Goal: Transaction & Acquisition: Download file/media

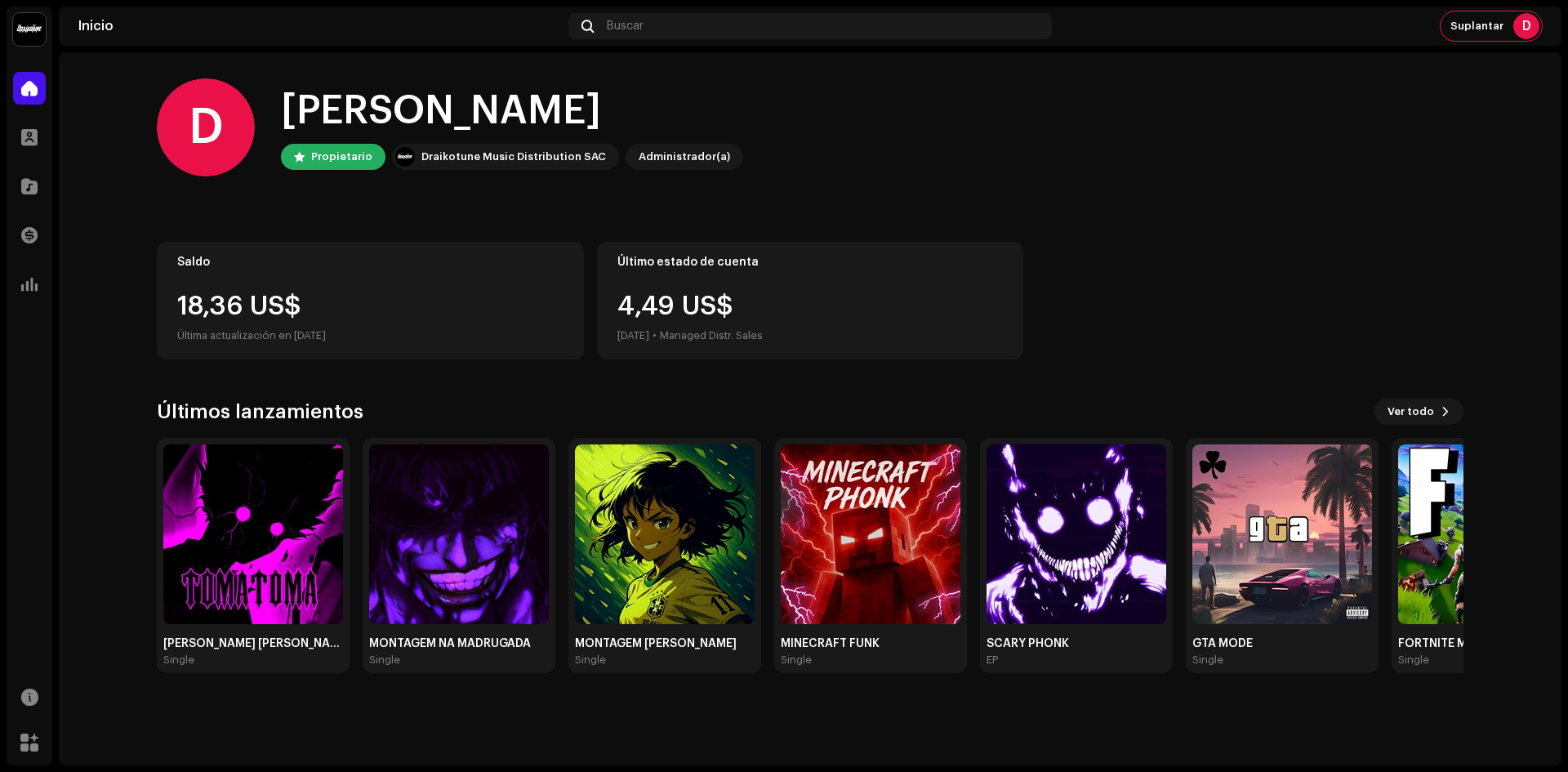
click at [314, 282] on div "Saldo 18,36 US$ Última actualización en [DATE]" at bounding box center [370, 300] width 427 height 117
click at [32, 224] on div at bounding box center [29, 236] width 33 height 33
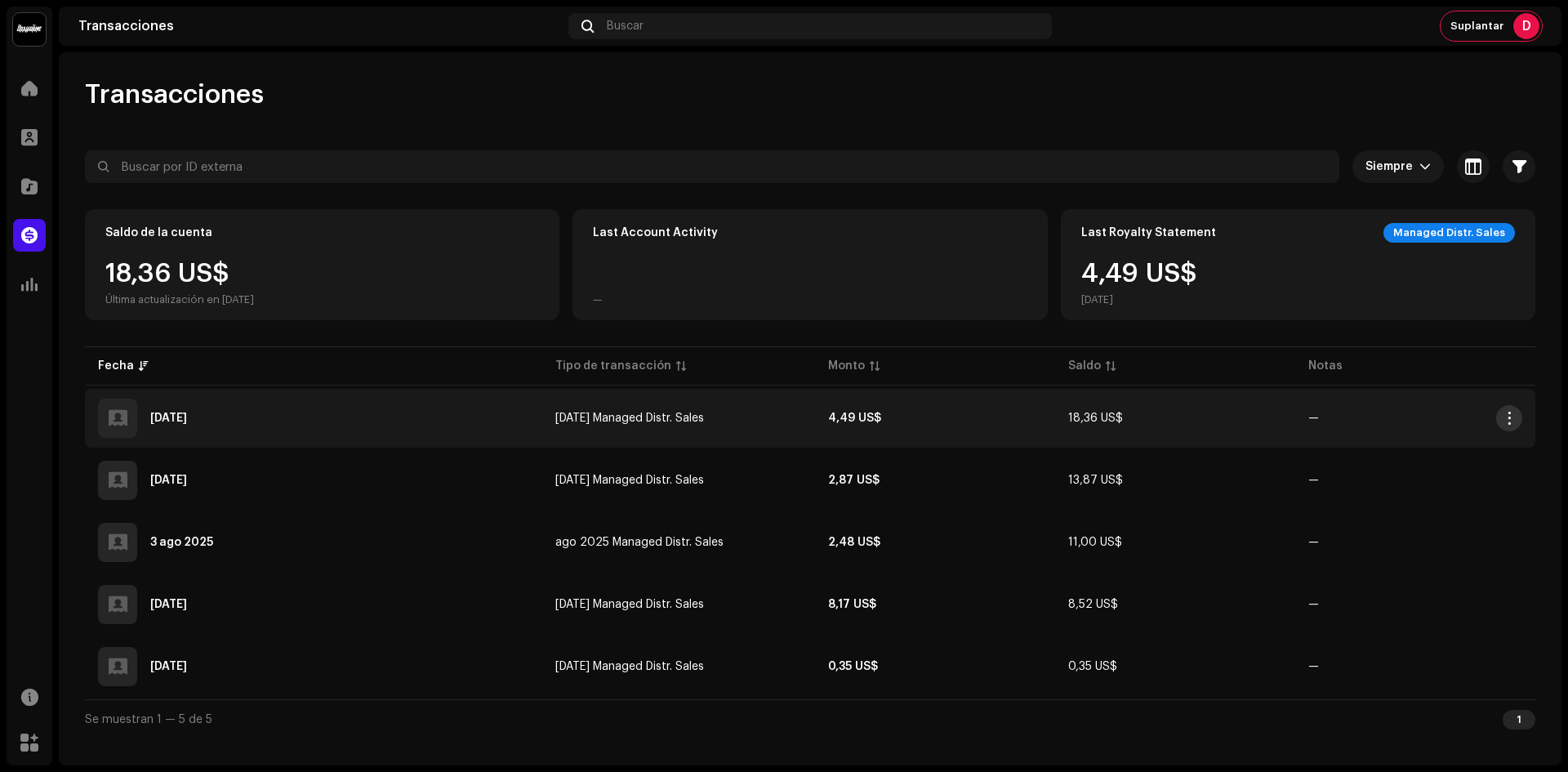
click at [1504, 417] on span "button" at bounding box center [1509, 417] width 13 height 13
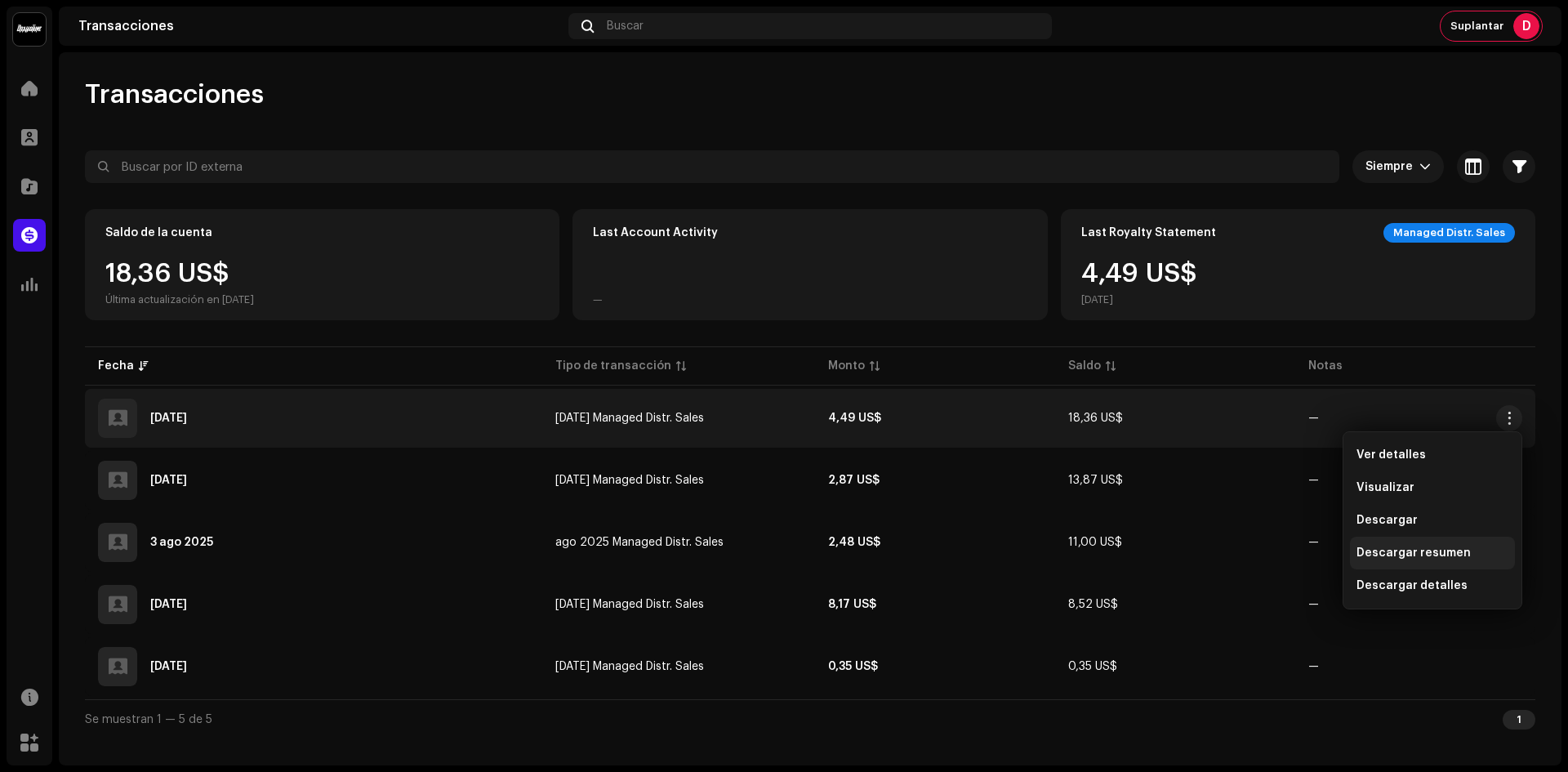
click at [1408, 552] on span "Descargar resumen" at bounding box center [1414, 552] width 114 height 13
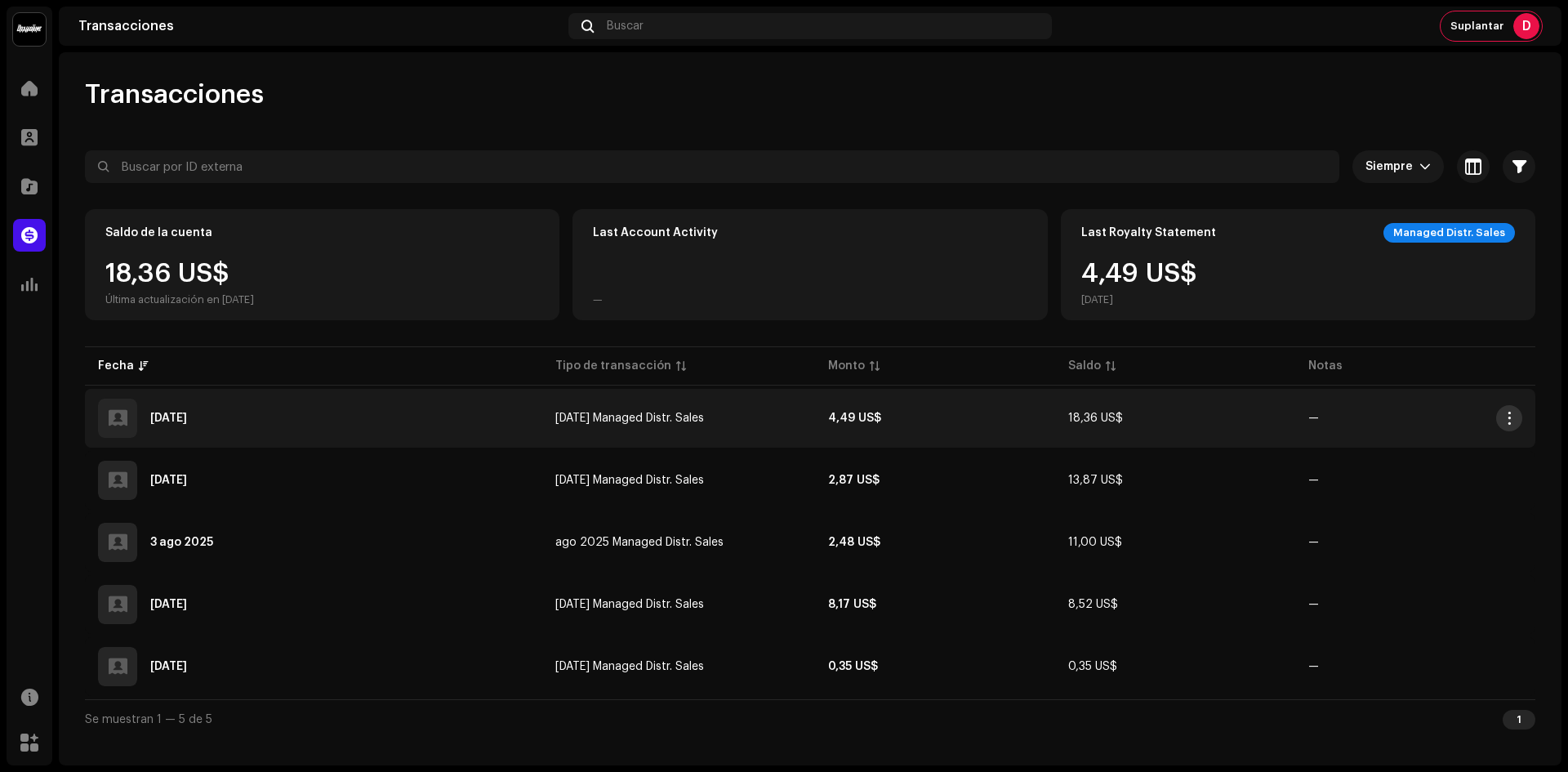
click at [1516, 422] on button "button" at bounding box center [1509, 418] width 26 height 26
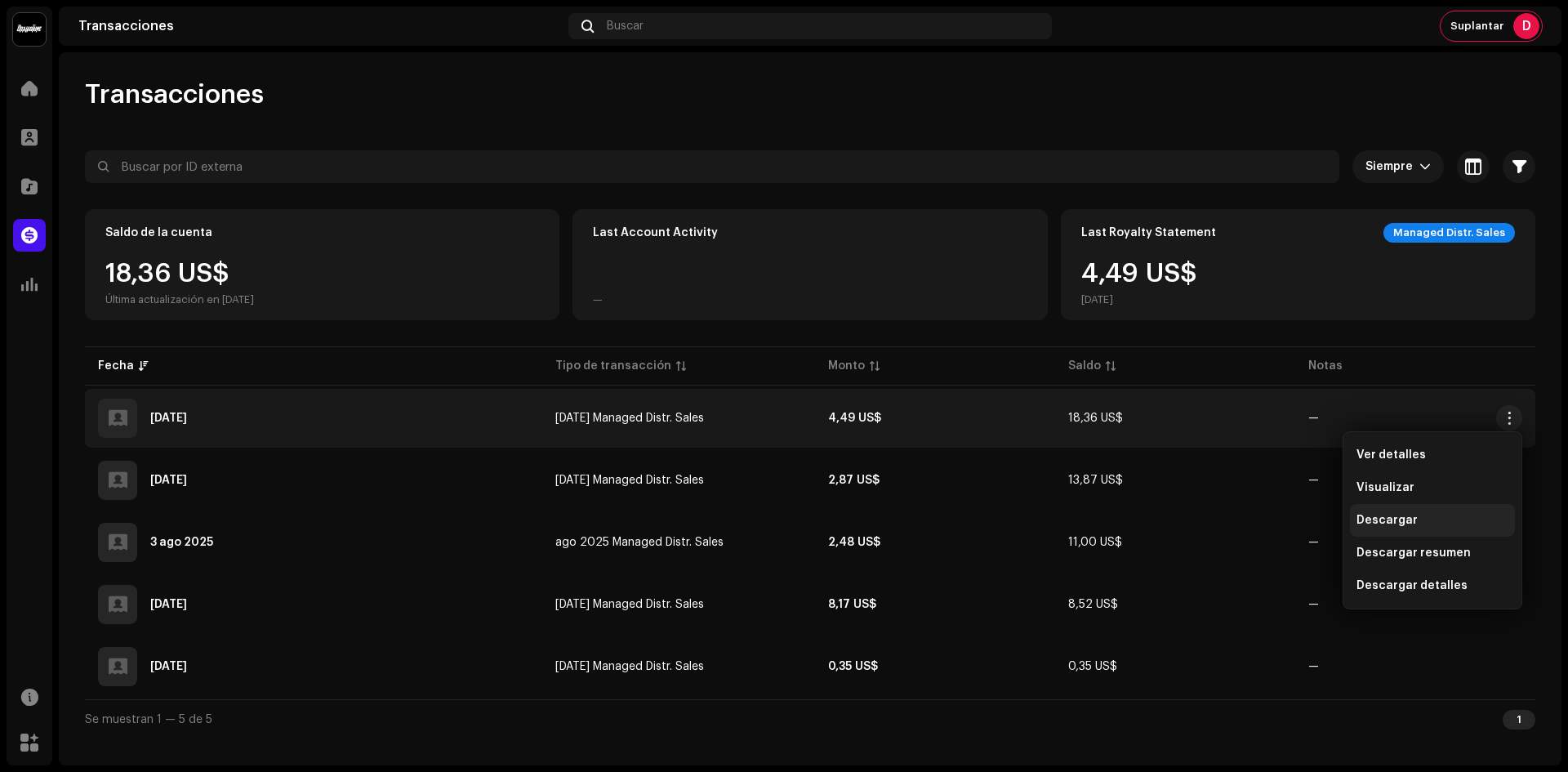
click at [1433, 530] on div "Descargar" at bounding box center [1432, 521] width 165 height 33
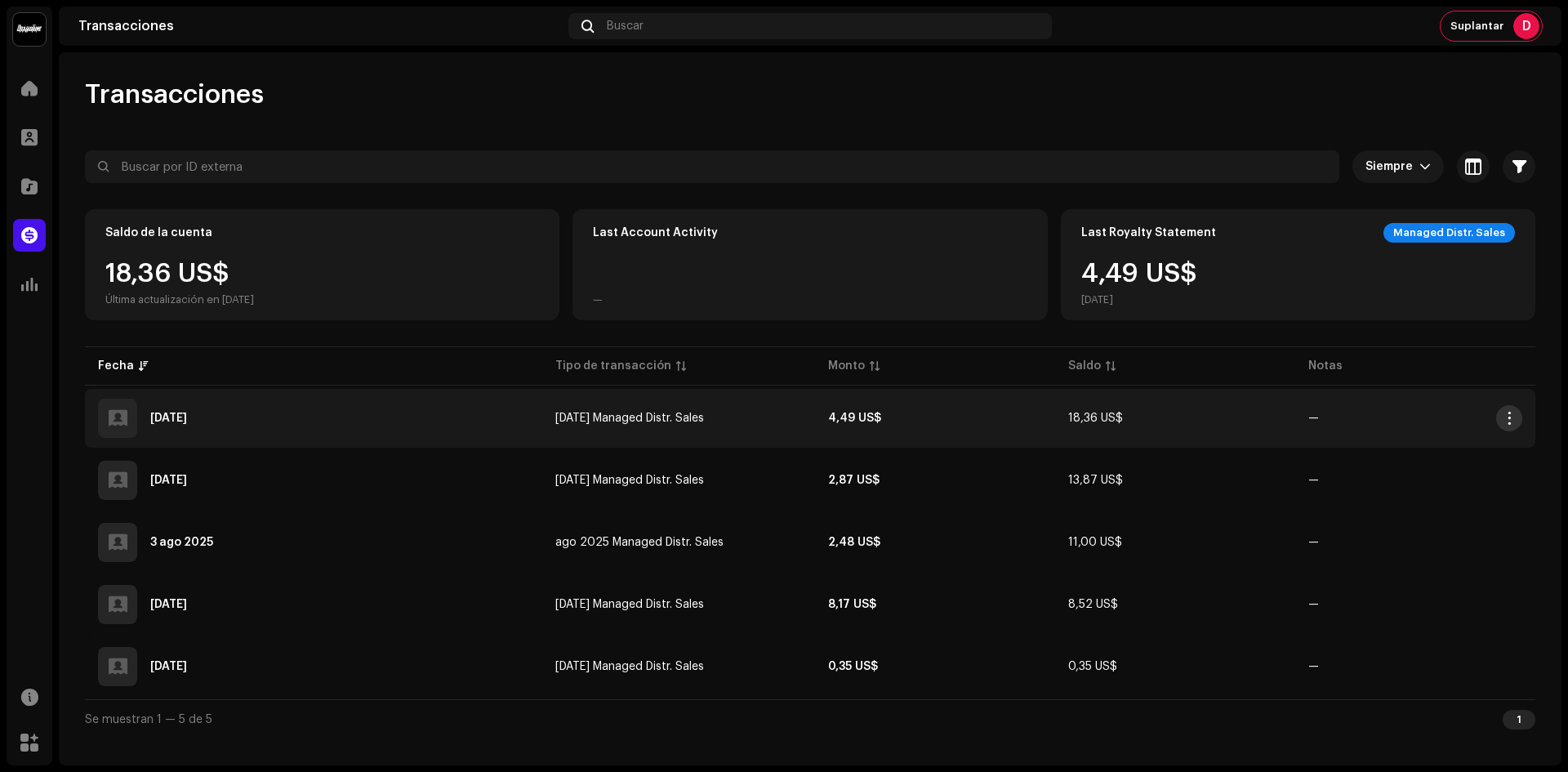
click at [1510, 420] on span "button" at bounding box center [1509, 417] width 13 height 13
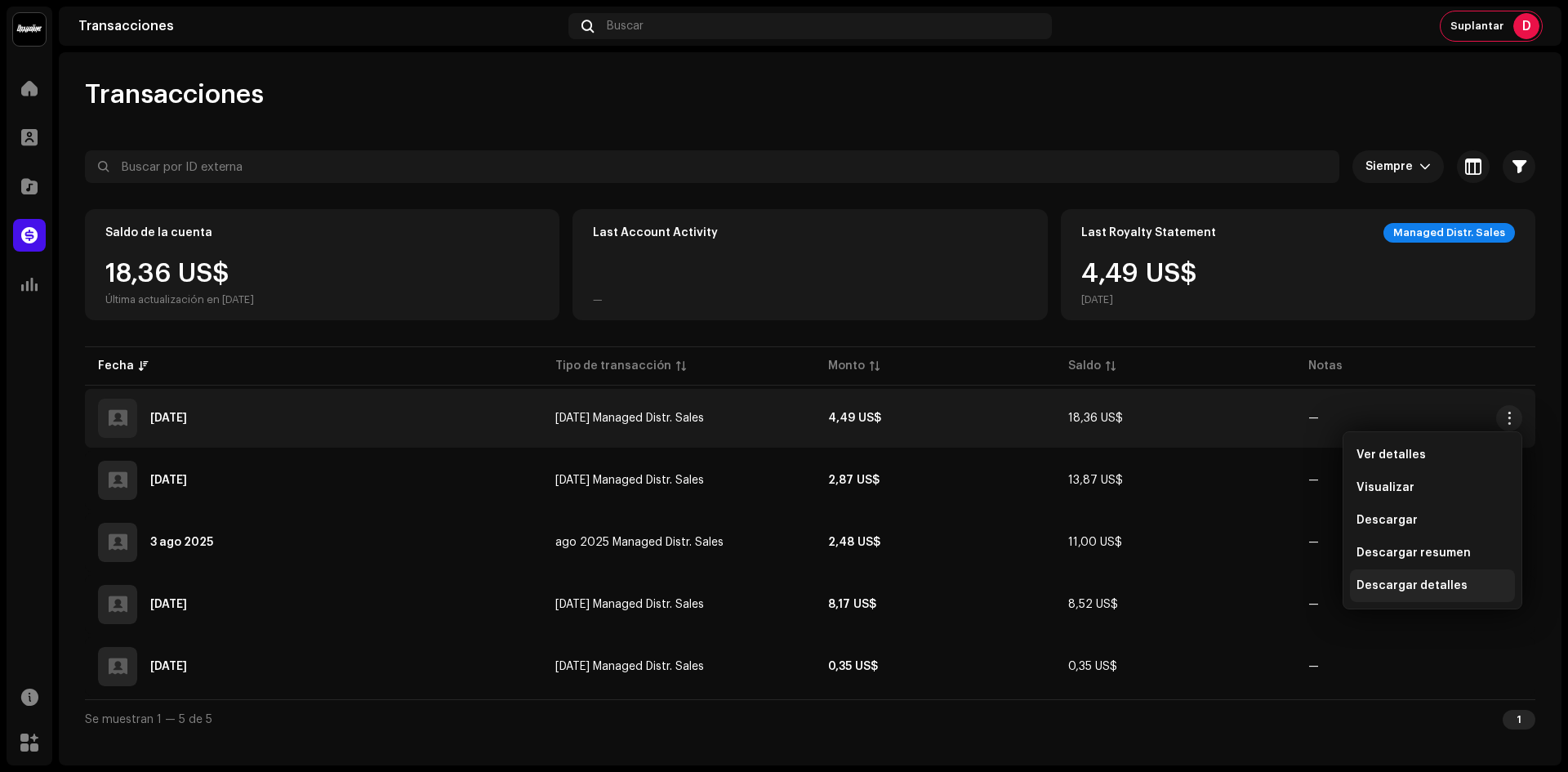
click at [1439, 591] on span "Descargar detalles" at bounding box center [1412, 585] width 112 height 13
